Goal: Information Seeking & Learning: Find specific page/section

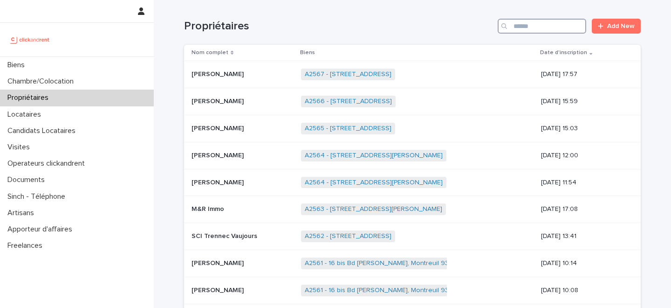
click at [537, 27] on input "Search" at bounding box center [542, 26] width 89 height 15
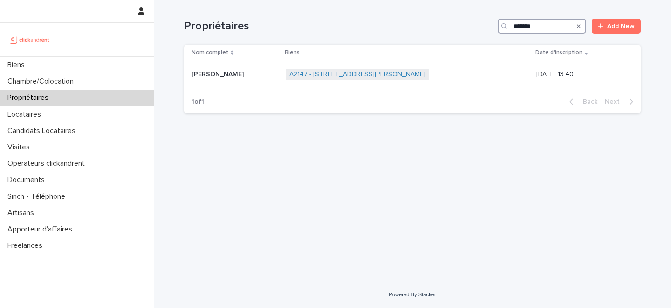
type input "*******"
click at [252, 82] on div "[PERSON_NAME] [PERSON_NAME]" at bounding box center [235, 74] width 87 height 15
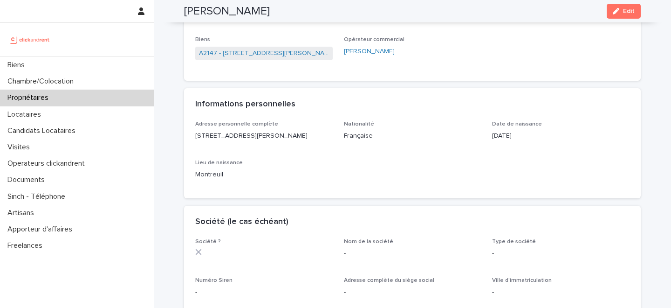
scroll to position [55, 0]
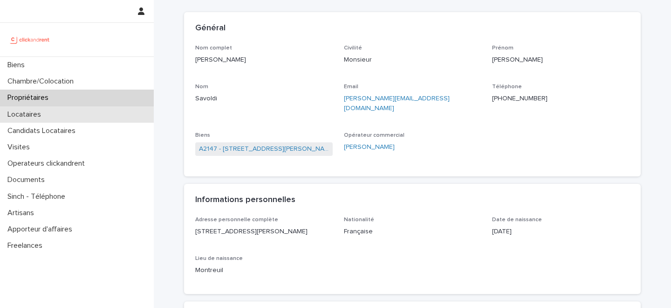
click at [76, 112] on div "Locataires" at bounding box center [77, 114] width 154 height 16
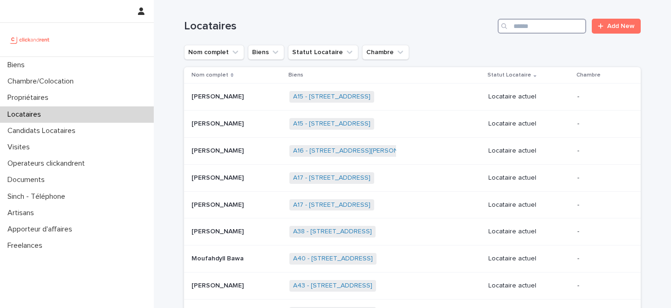
click at [555, 27] on input "Search" at bounding box center [542, 26] width 89 height 15
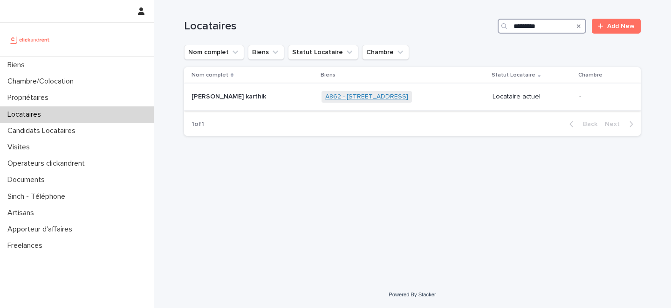
type input "*********"
click at [341, 96] on link "A862 - [STREET_ADDRESS]" at bounding box center [366, 97] width 83 height 8
click at [276, 98] on p at bounding box center [250, 97] width 116 height 8
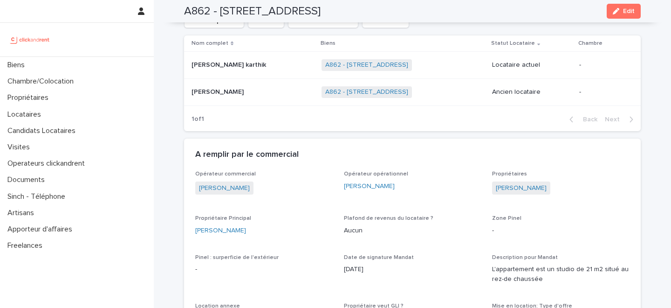
scroll to position [470, 0]
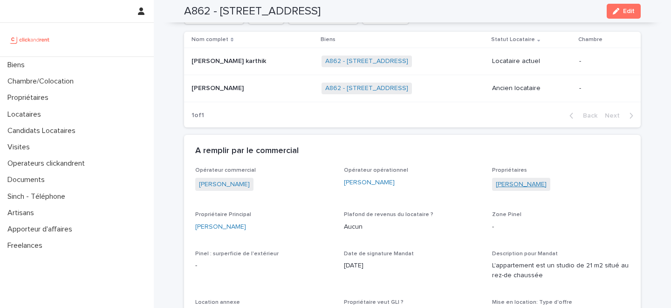
click at [521, 182] on link "Amal Merzekane" at bounding box center [521, 184] width 51 height 10
